Goal: Task Accomplishment & Management: Manage account settings

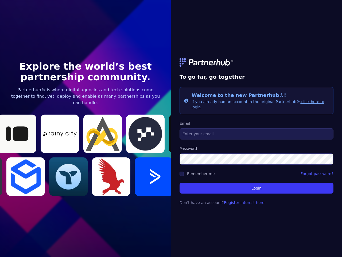
click at [257, 65] on link at bounding box center [257, 62] width 154 height 9
